Goal: Transaction & Acquisition: Purchase product/service

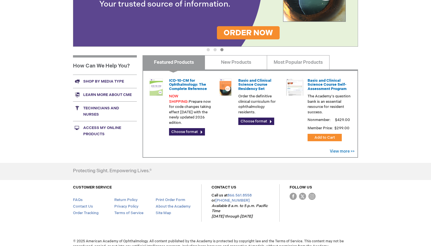
scroll to position [176, 0]
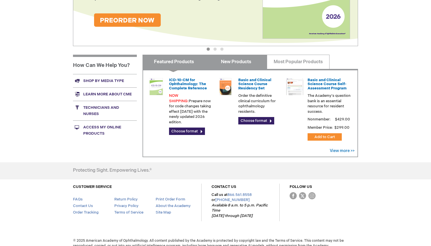
click at [231, 63] on link "New Products" at bounding box center [236, 62] width 62 height 14
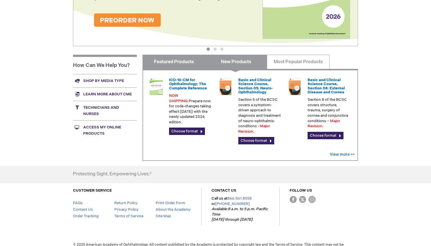
click at [187, 63] on link "Featured Products" at bounding box center [174, 62] width 62 height 14
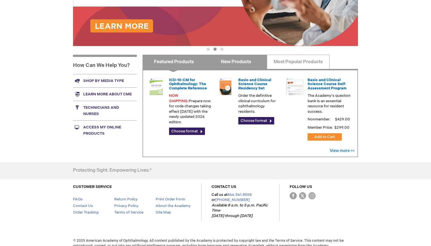
click at [231, 65] on link "New Products" at bounding box center [236, 62] width 62 height 14
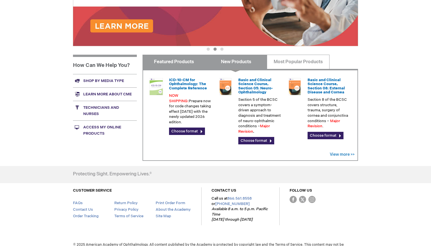
click at [191, 61] on link "Featured Products" at bounding box center [174, 62] width 62 height 14
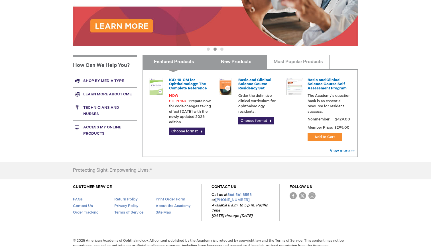
click at [240, 59] on link "New Products" at bounding box center [236, 62] width 62 height 14
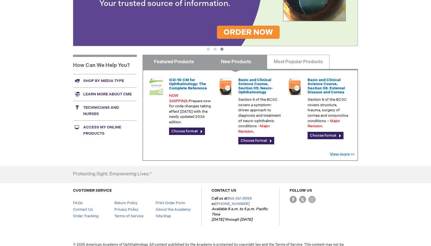
click at [185, 62] on link "Featured Products" at bounding box center [174, 62] width 62 height 14
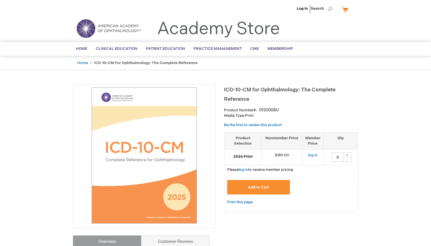
type input "0"
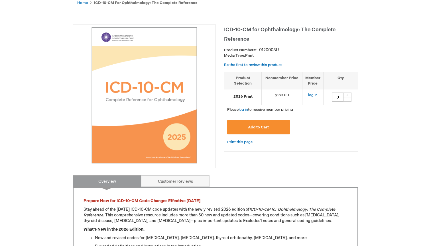
scroll to position [60, 0]
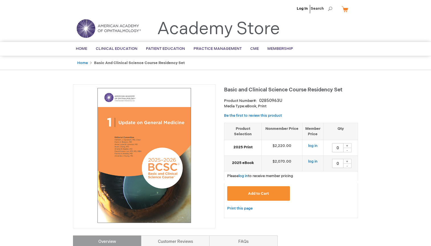
type input "0"
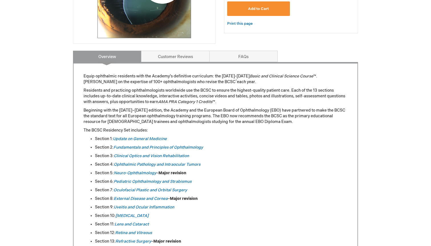
scroll to position [187, 0]
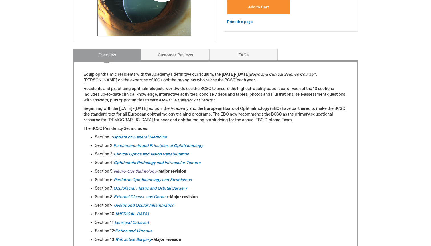
click at [137, 173] on em "Neuro-Ophthalmology" at bounding box center [135, 171] width 42 height 5
